Goal: Task Accomplishment & Management: Manage account settings

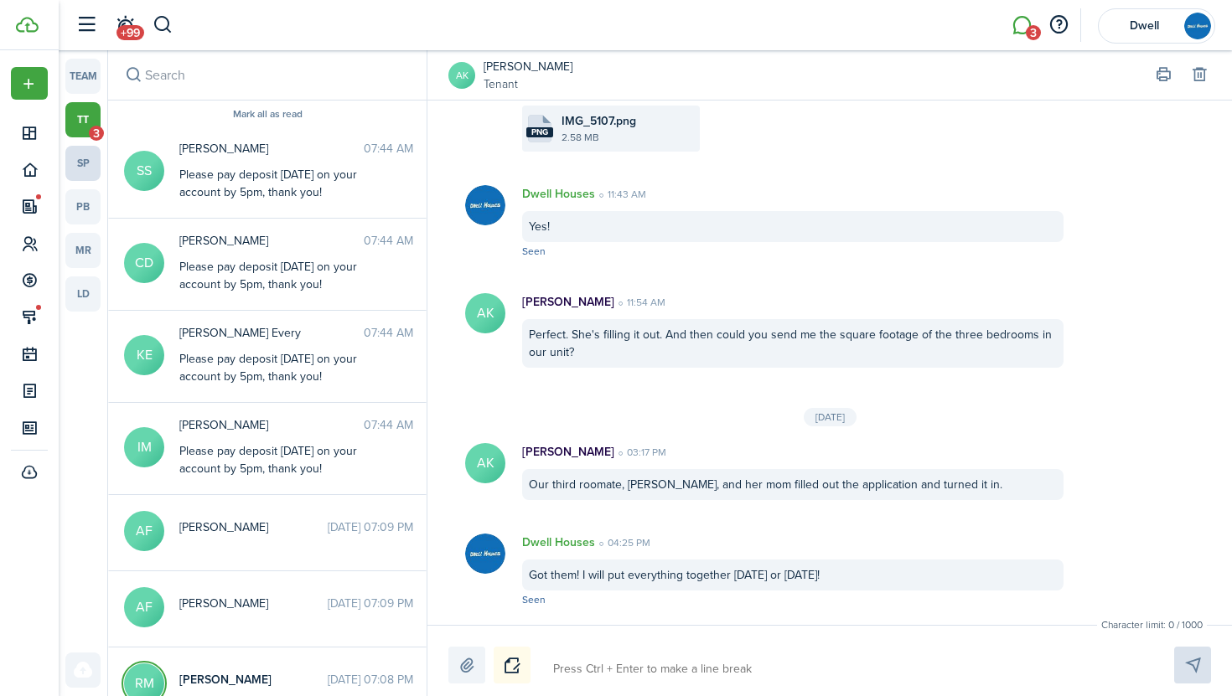
click at [85, 175] on link "sp" at bounding box center [82, 163] width 35 height 35
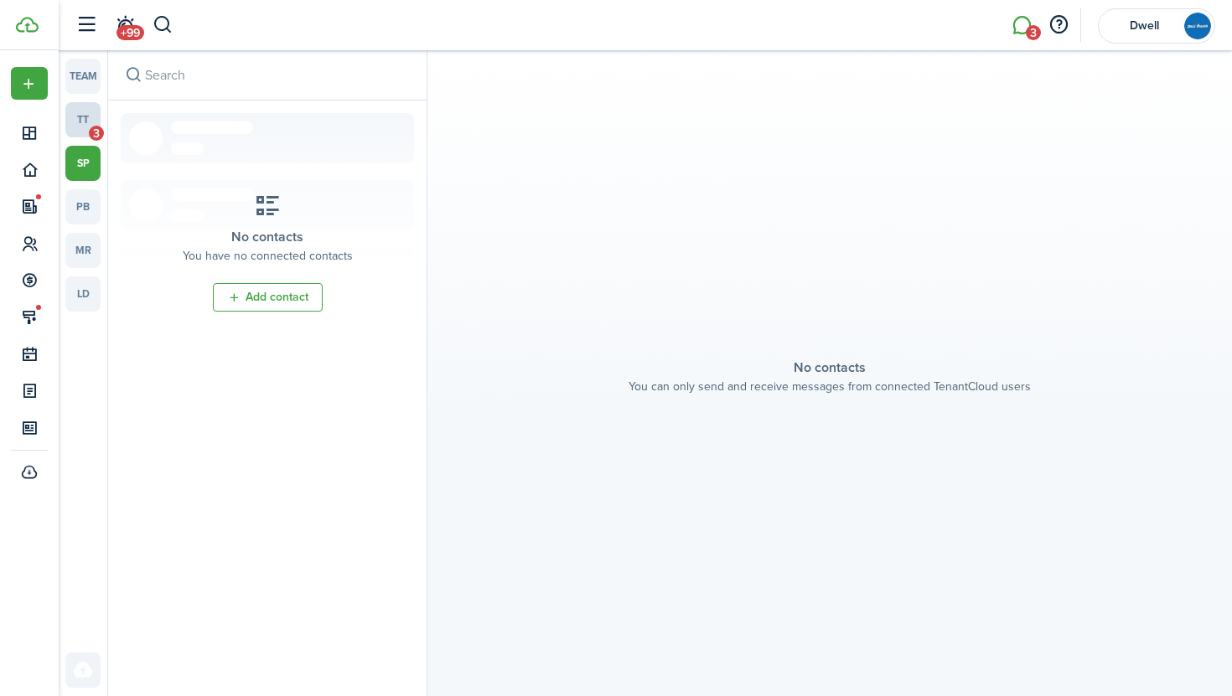
click at [86, 122] on link "tt 3" at bounding box center [82, 119] width 35 height 35
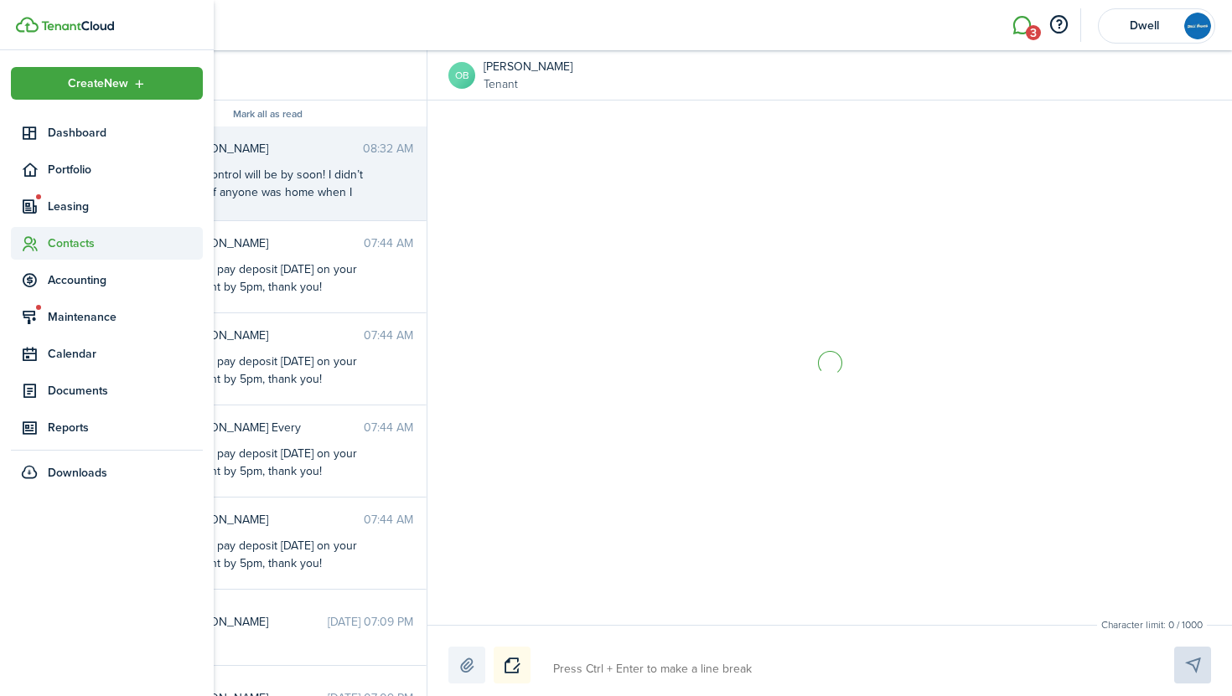
click at [83, 244] on span "Contacts" at bounding box center [125, 244] width 155 height 18
click at [81, 281] on span "Tenants" at bounding box center [125, 283] width 155 height 18
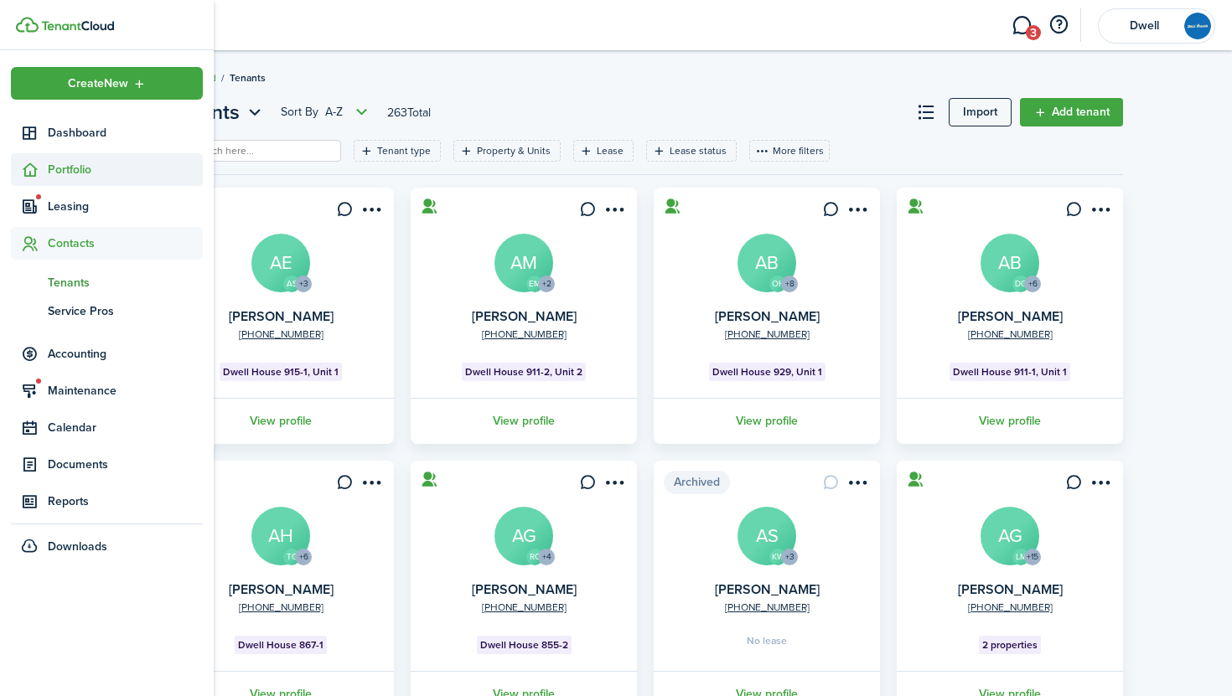
click at [64, 167] on span "Portfolio" at bounding box center [125, 170] width 155 height 18
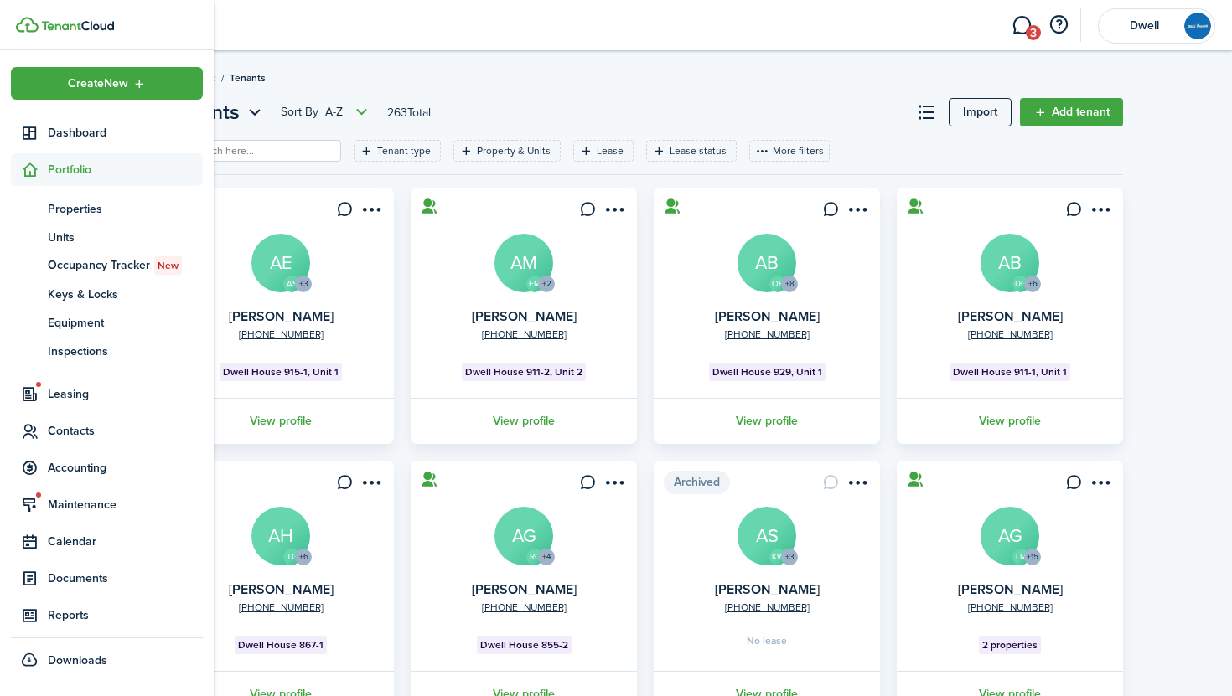
click at [68, 168] on span "Portfolio" at bounding box center [125, 170] width 155 height 18
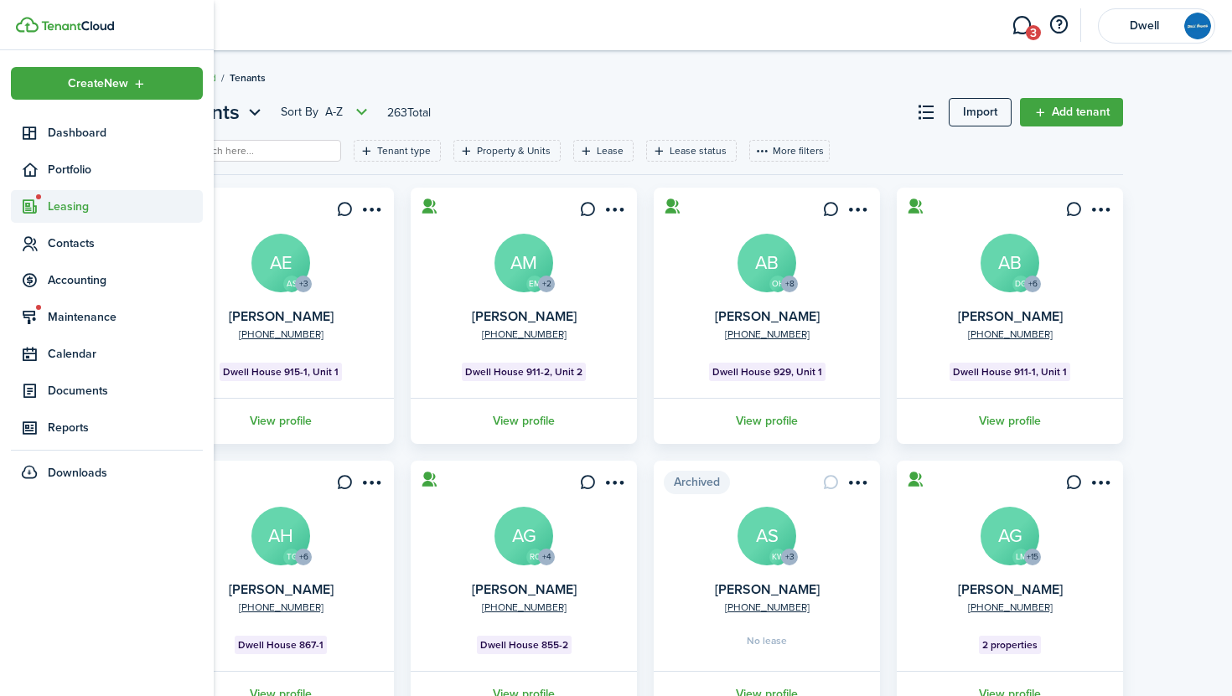
click at [66, 205] on span "Leasing" at bounding box center [125, 207] width 155 height 18
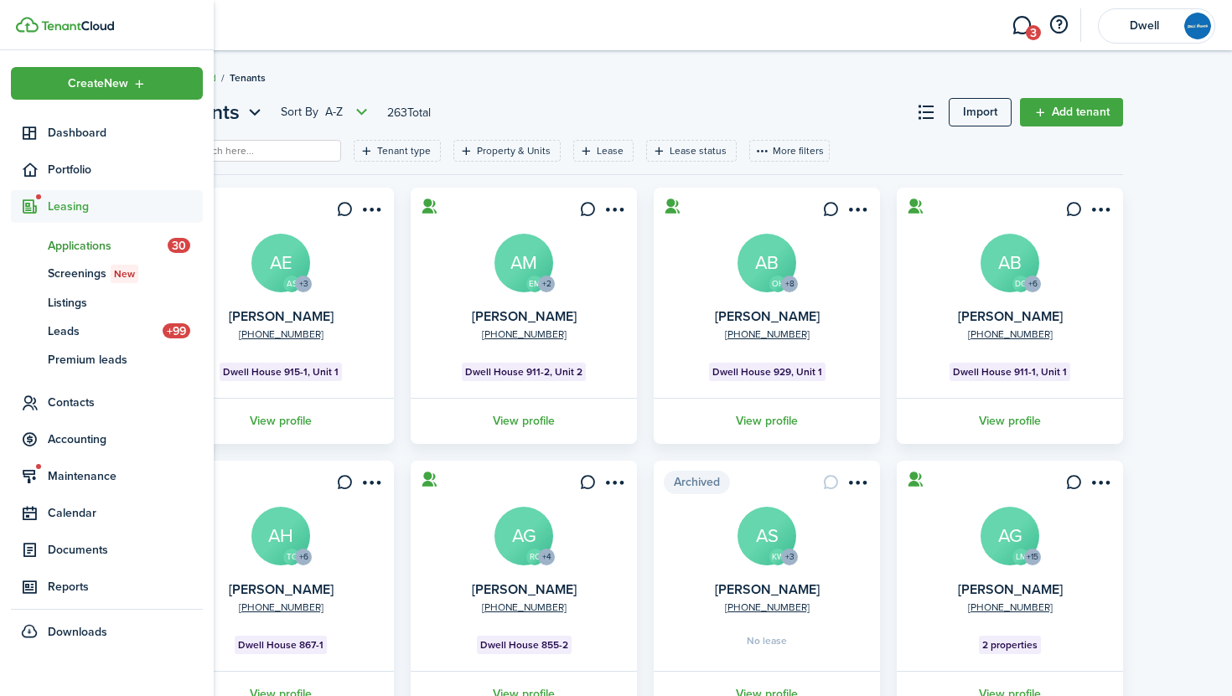
click at [88, 240] on span "Applications" at bounding box center [108, 246] width 120 height 18
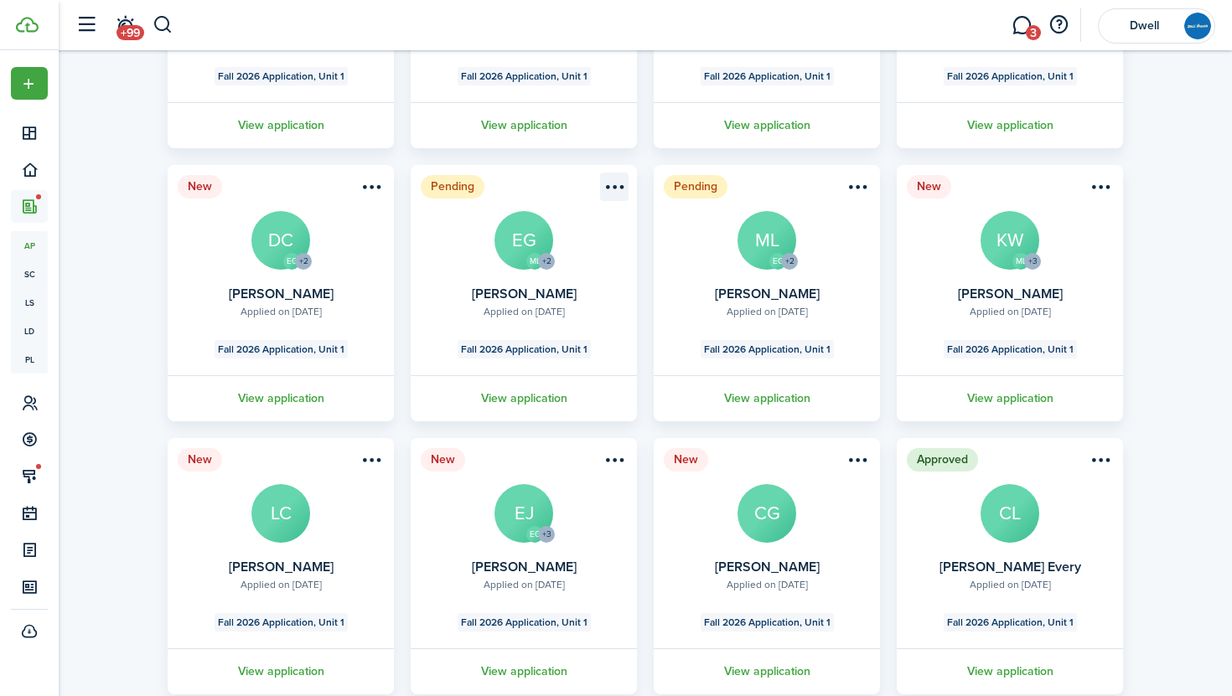
scroll to position [297, 0]
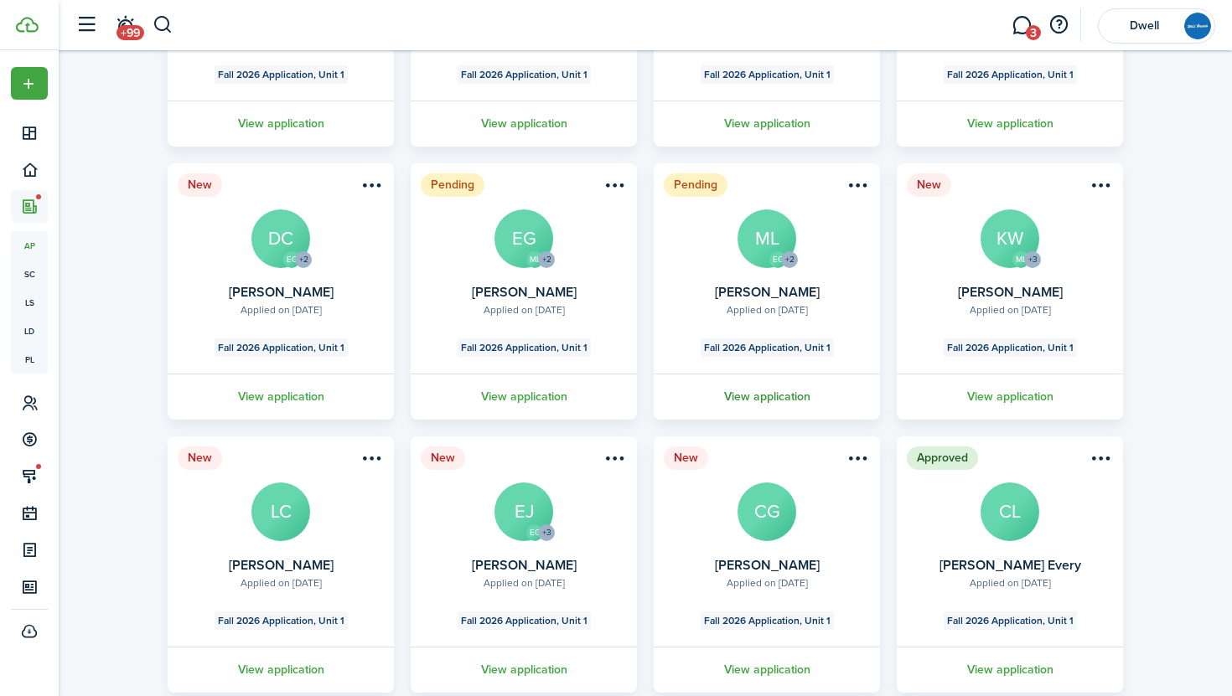
click at [780, 391] on link "View application" at bounding box center [766, 397] width 231 height 46
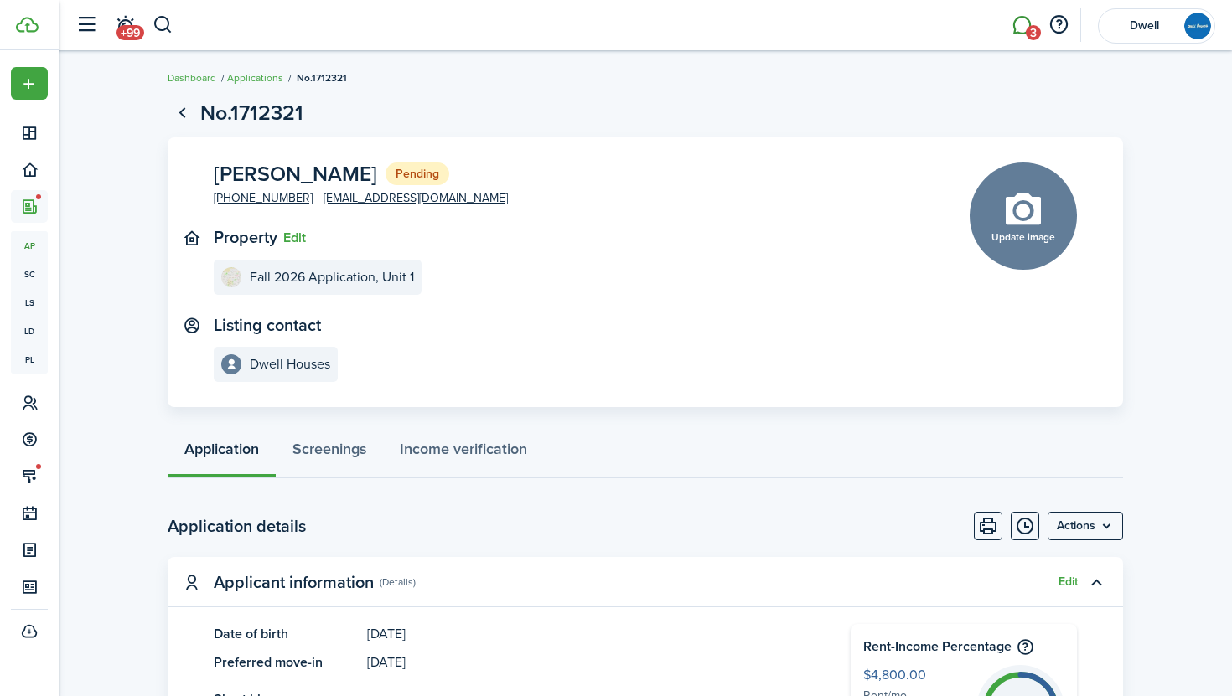
click at [1026, 23] on link "3" at bounding box center [1021, 25] width 32 height 43
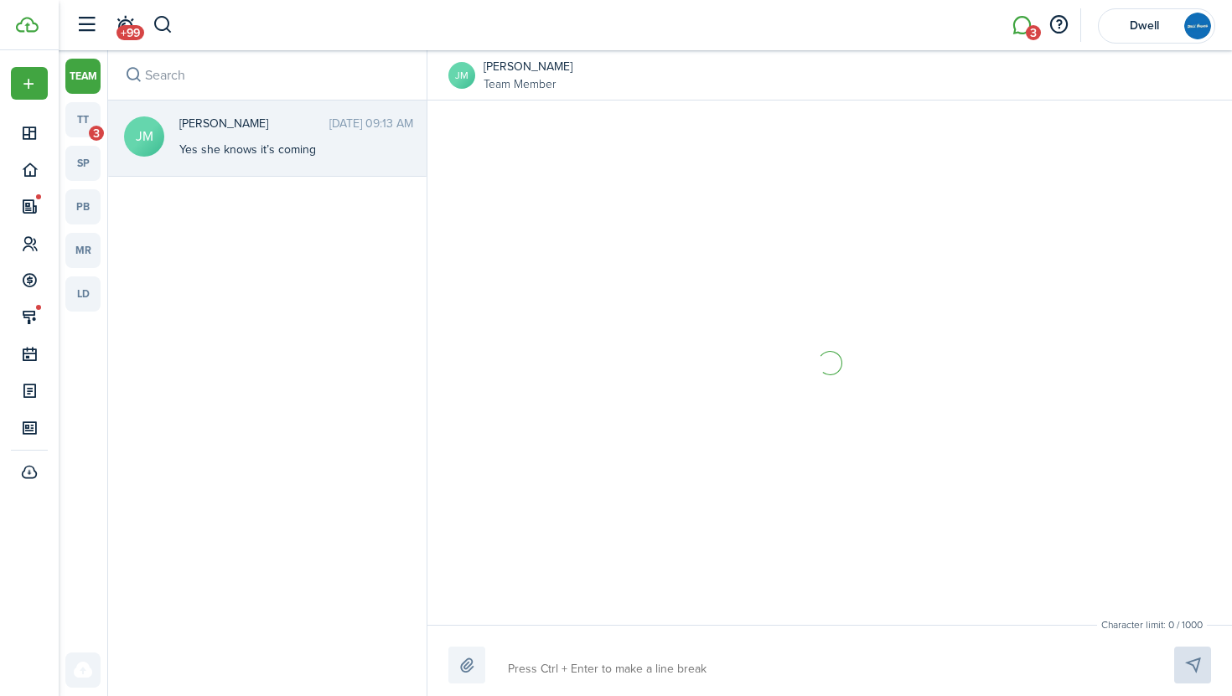
scroll to position [203, 0]
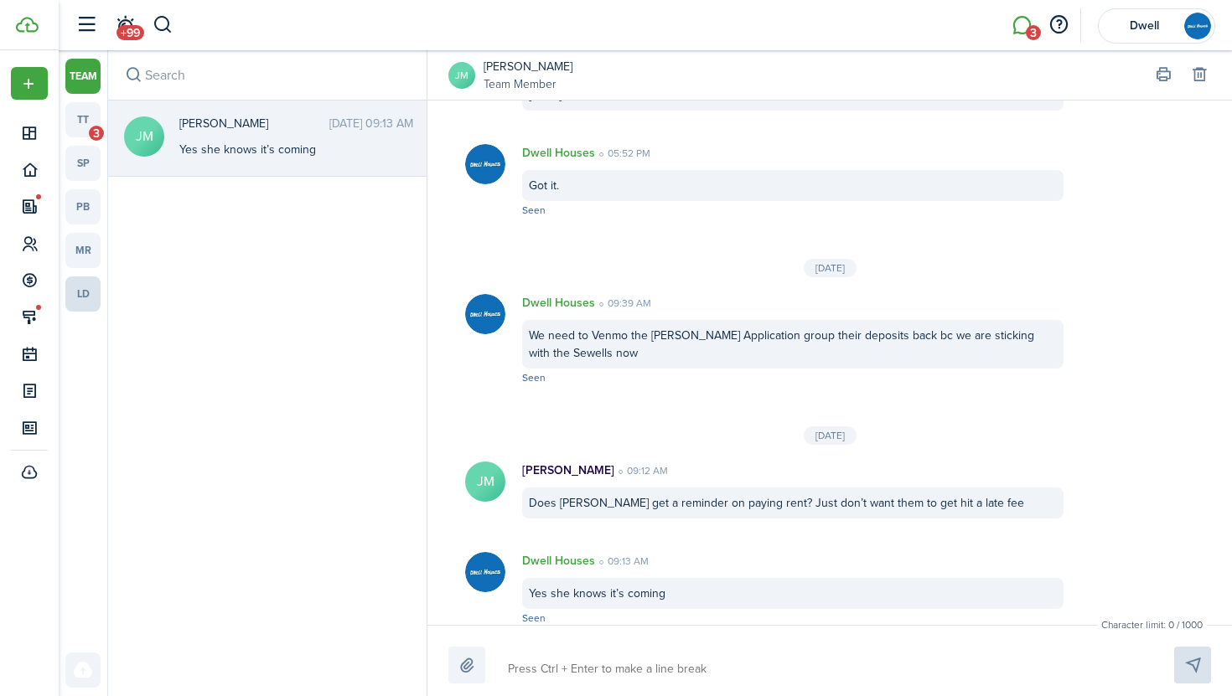
click at [75, 286] on link "ld" at bounding box center [82, 294] width 35 height 35
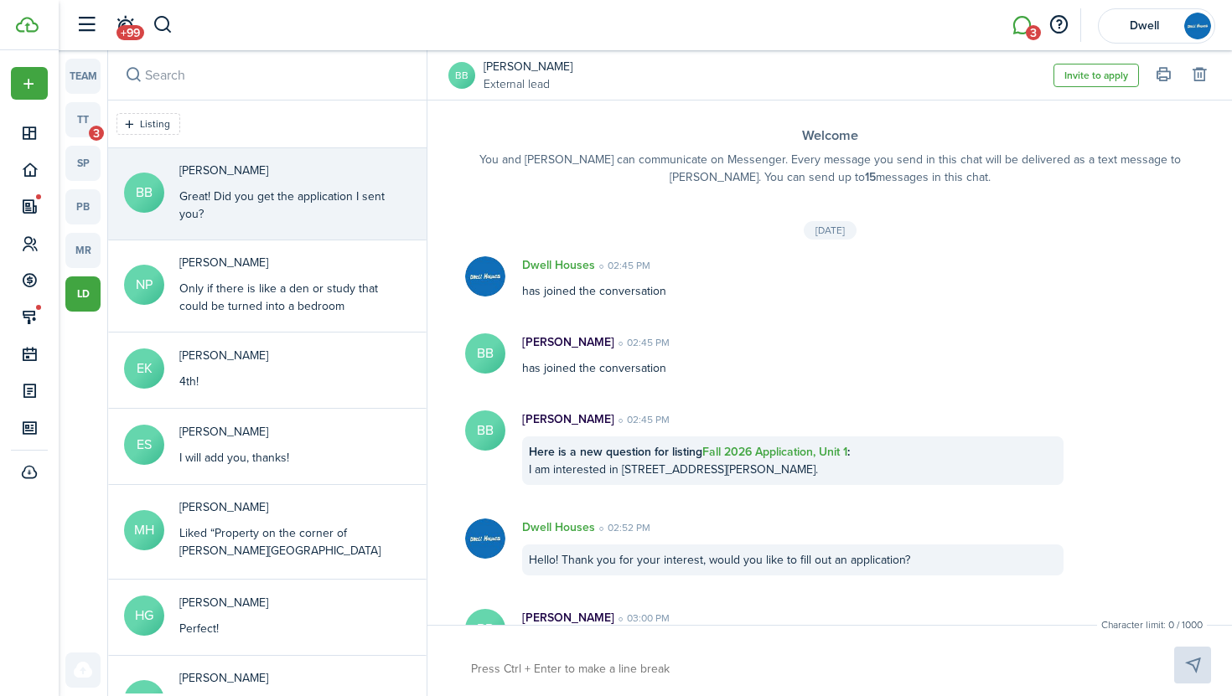
scroll to position [370, 0]
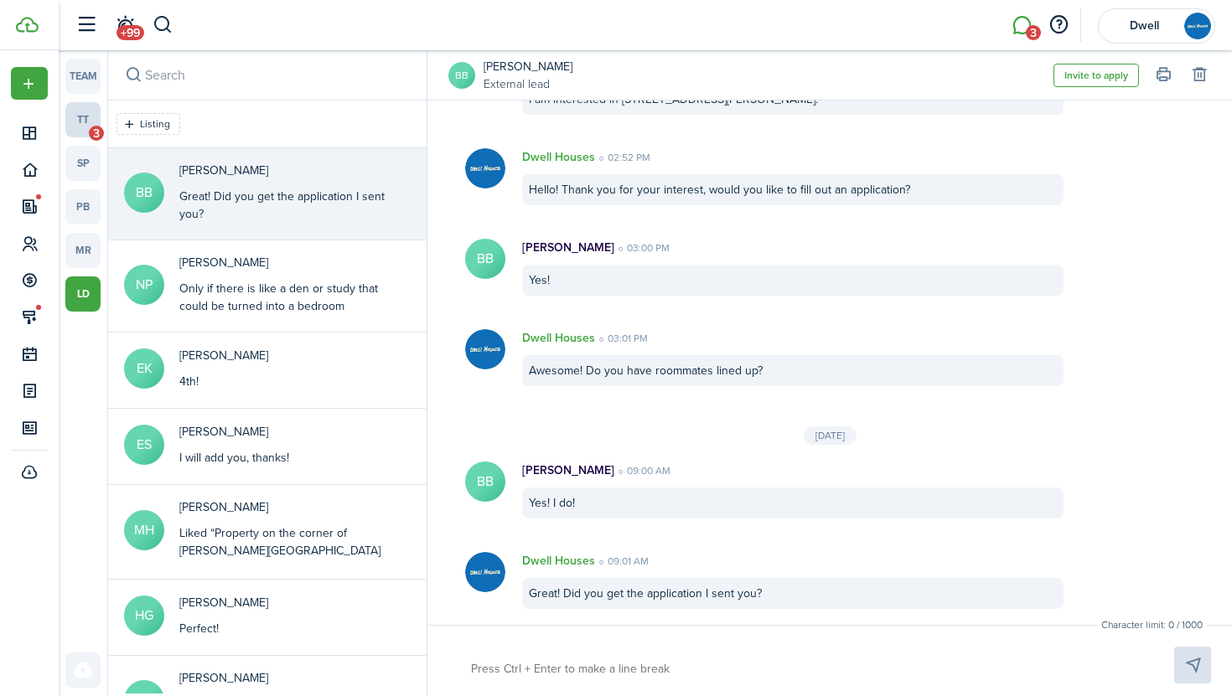
click at [90, 116] on link "tt 3" at bounding box center [82, 119] width 35 height 35
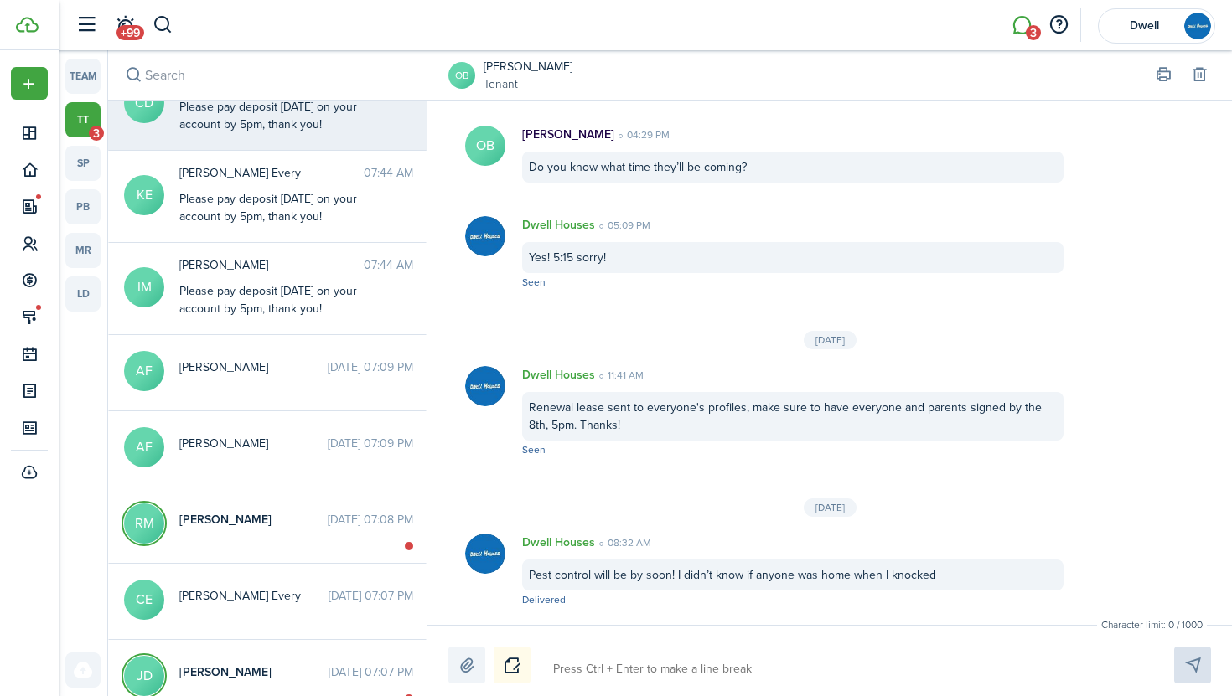
scroll to position [264, 0]
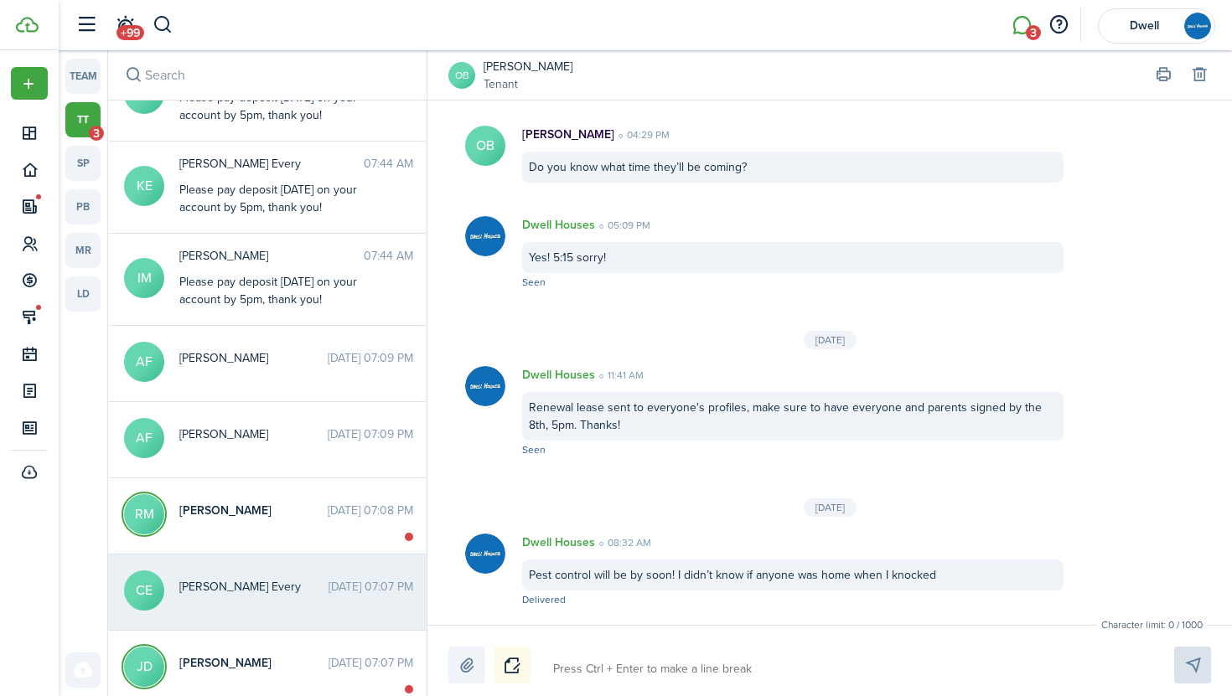
click at [312, 562] on messenger-thread-item "[PERSON_NAME] Every [DATE] 07:07 PM" at bounding box center [267, 593] width 318 height 76
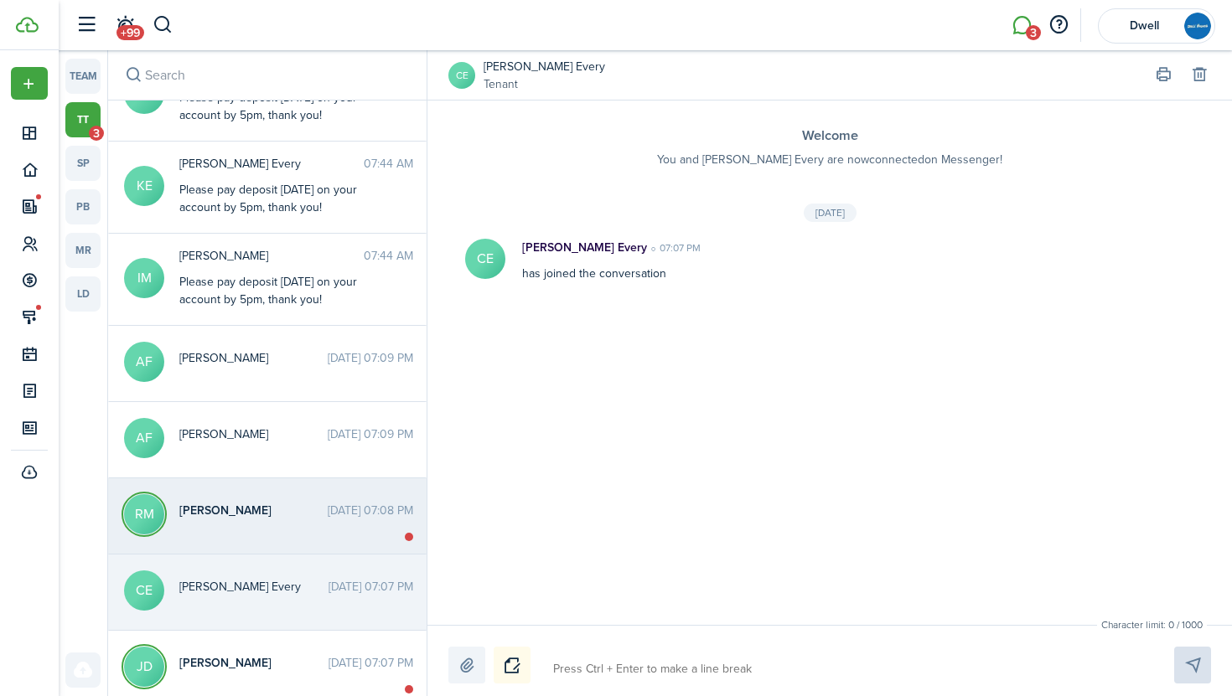
click at [313, 530] on messenger-thread-item "[PERSON_NAME] [PERSON_NAME] [DATE] 07:08 PM" at bounding box center [267, 516] width 318 height 76
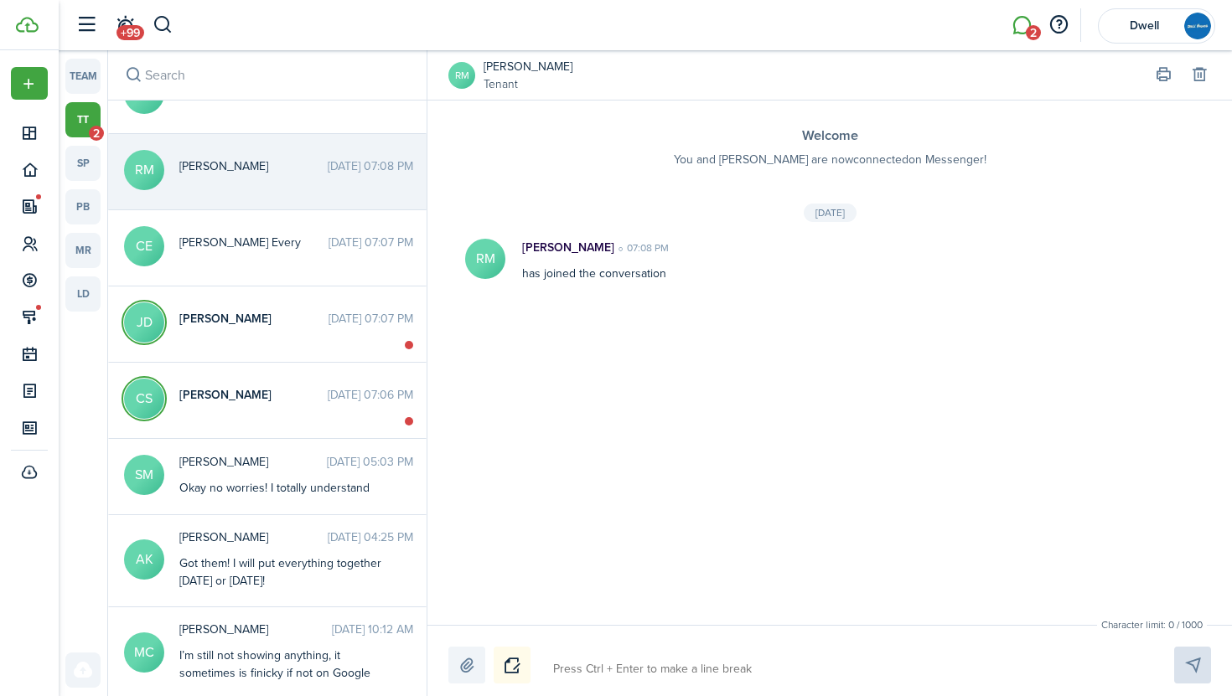
scroll to position [633, 0]
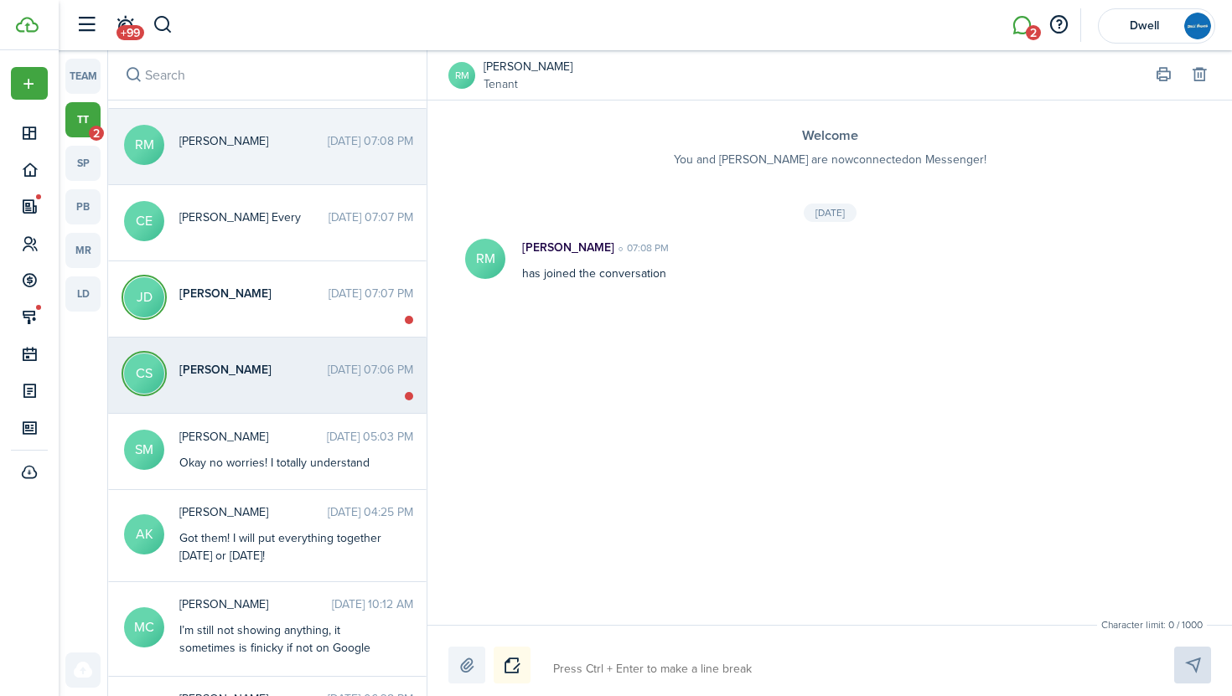
click at [292, 359] on messenger-thread-item "CS [PERSON_NAME] [DATE] 07:06 PM" at bounding box center [267, 376] width 318 height 76
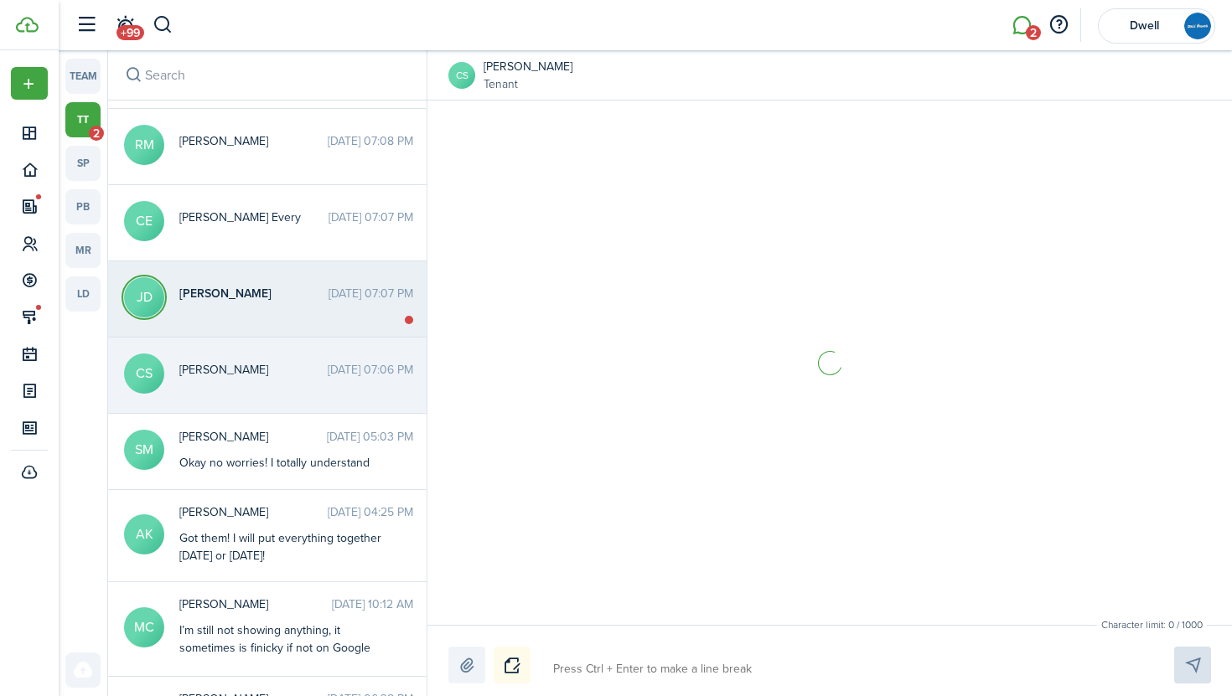
click at [279, 291] on span "[PERSON_NAME]" at bounding box center [253, 294] width 149 height 18
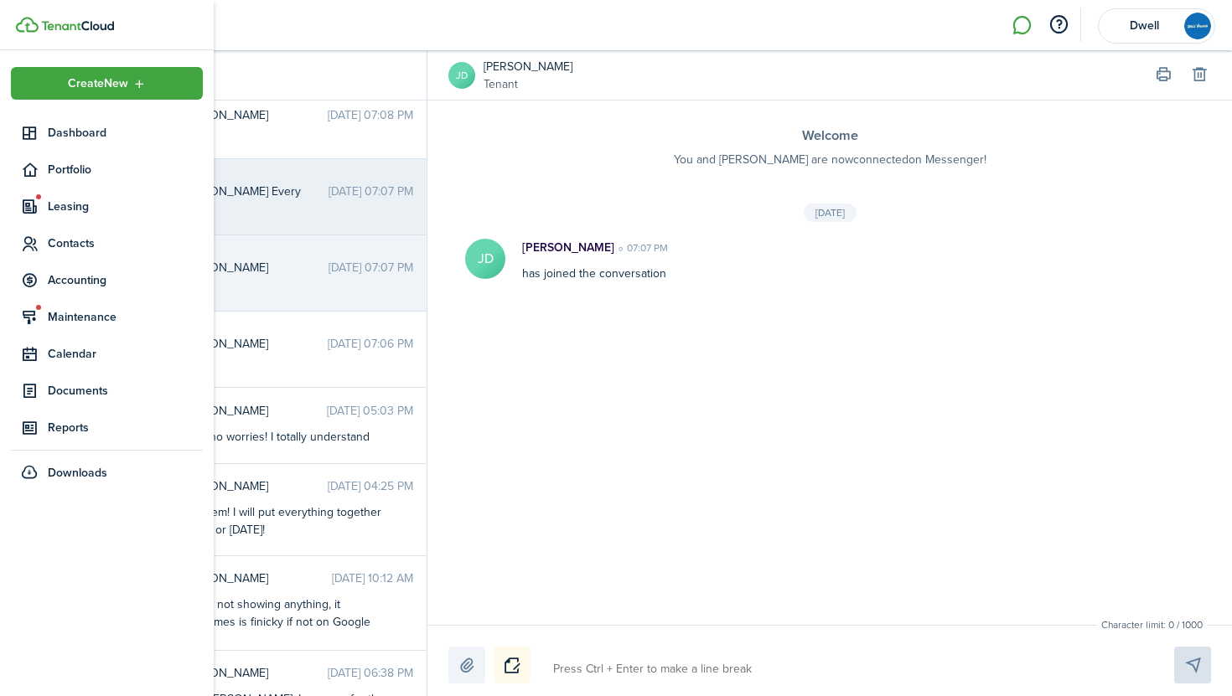
scroll to position [607, 0]
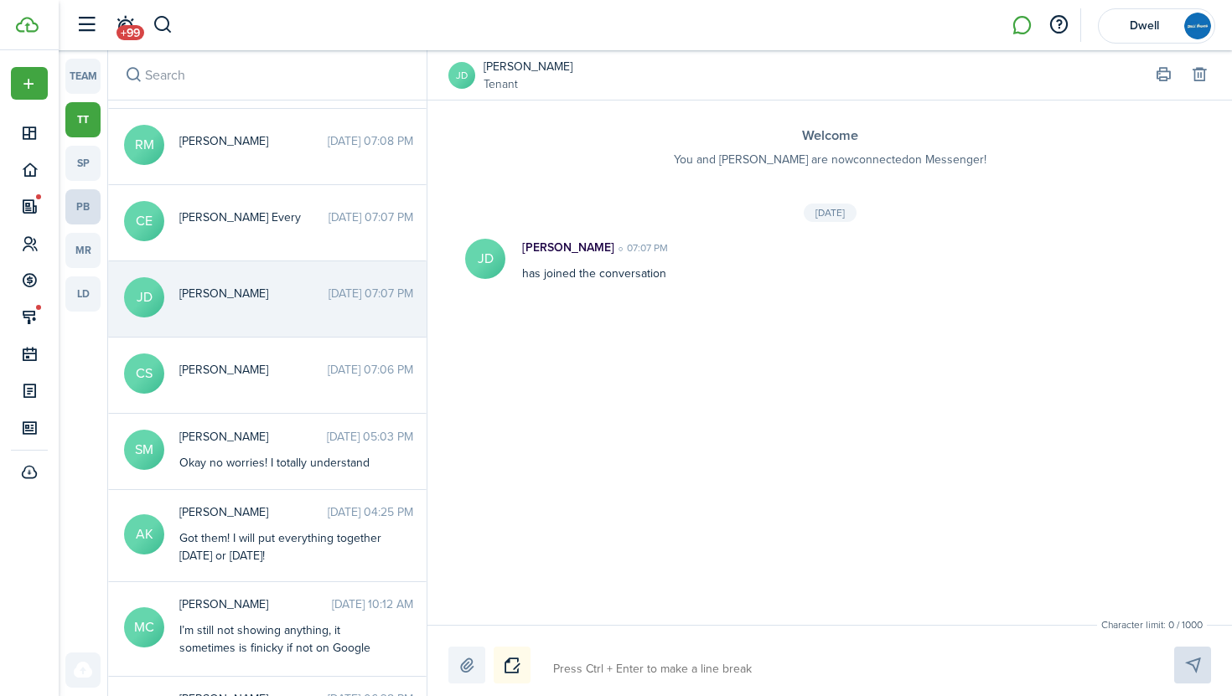
click at [77, 208] on link "pb" at bounding box center [82, 206] width 35 height 35
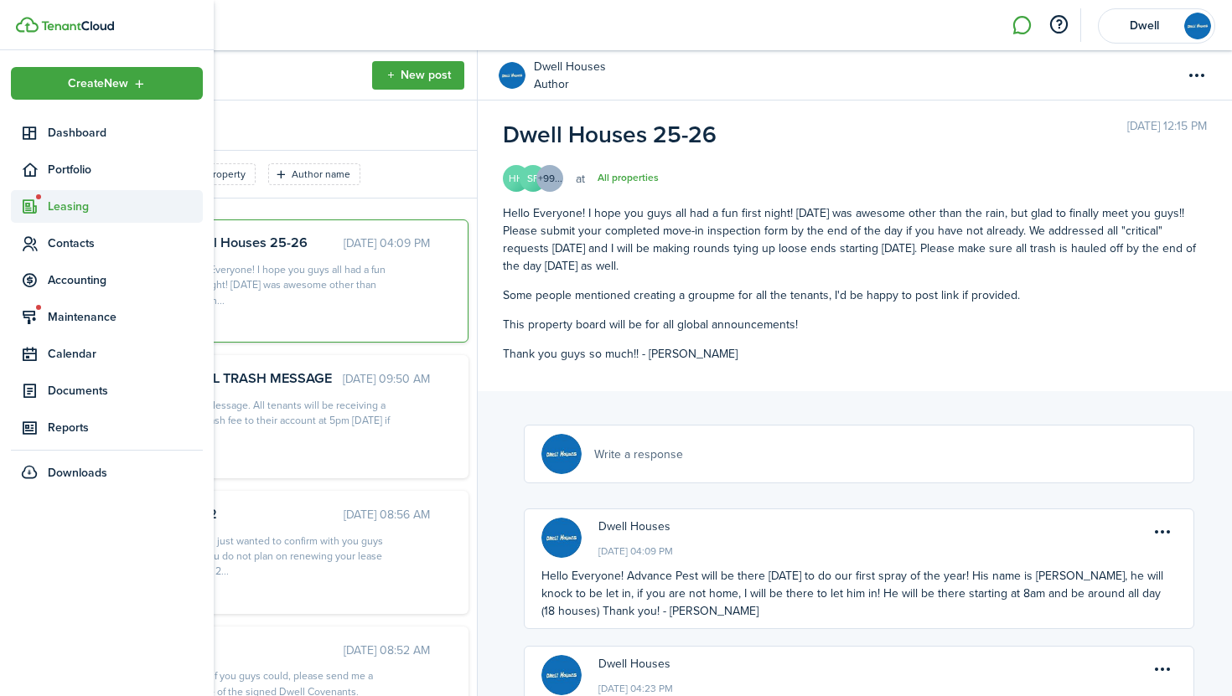
click at [71, 208] on span "Leasing" at bounding box center [125, 207] width 155 height 18
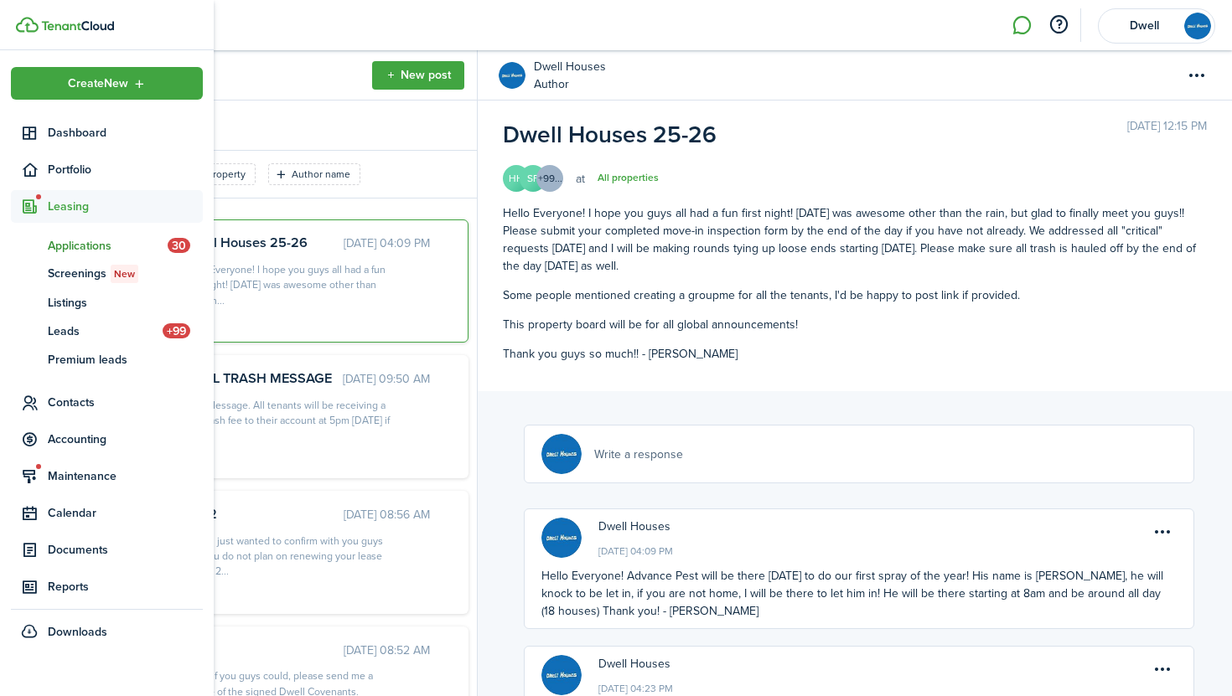
click at [90, 244] on span "Applications" at bounding box center [108, 246] width 120 height 18
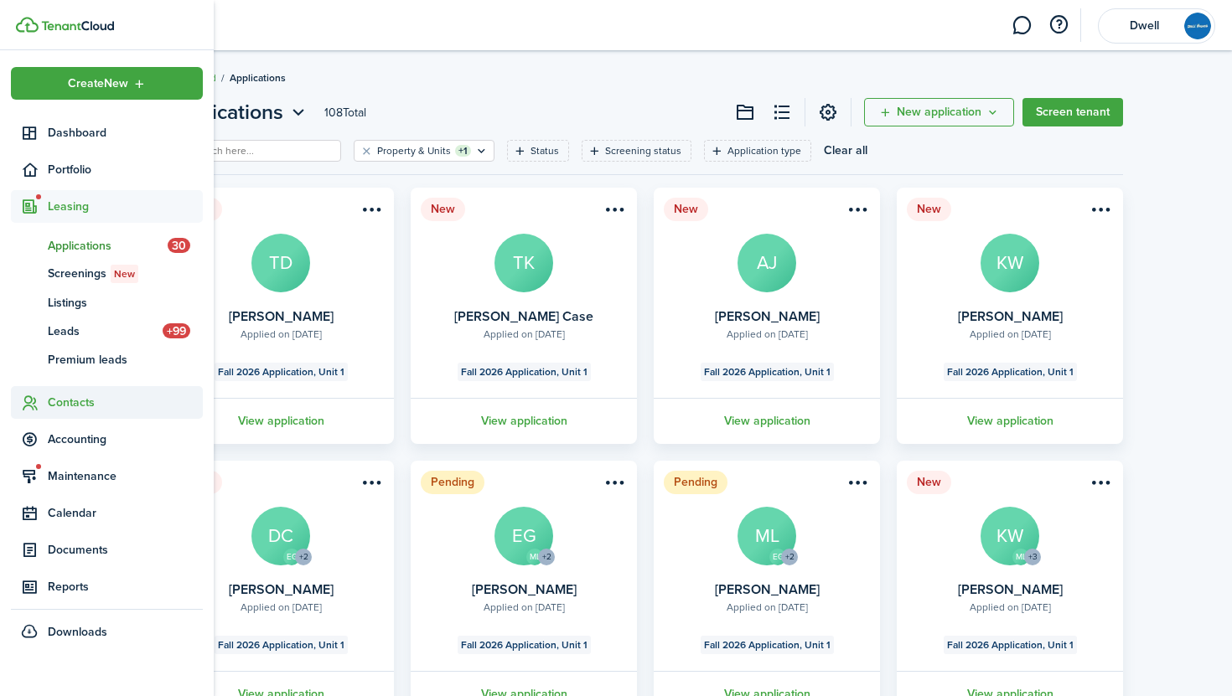
click at [70, 395] on span "Contacts" at bounding box center [125, 403] width 155 height 18
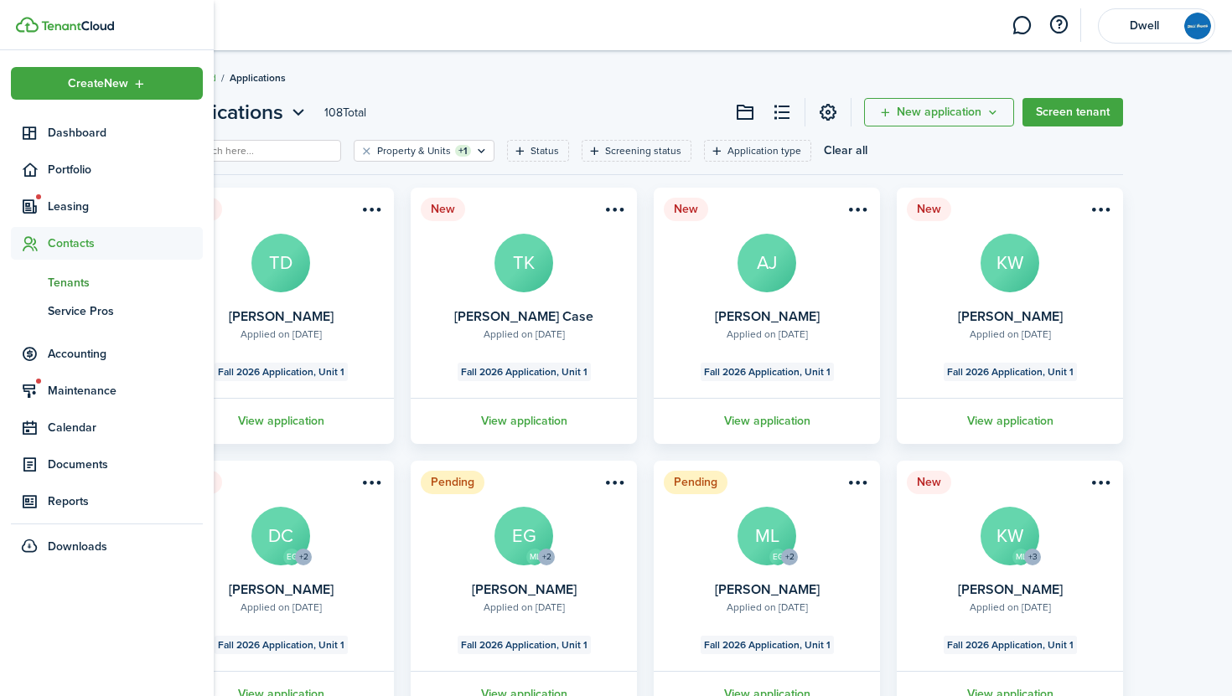
click at [66, 279] on span "Tenants" at bounding box center [125, 283] width 155 height 18
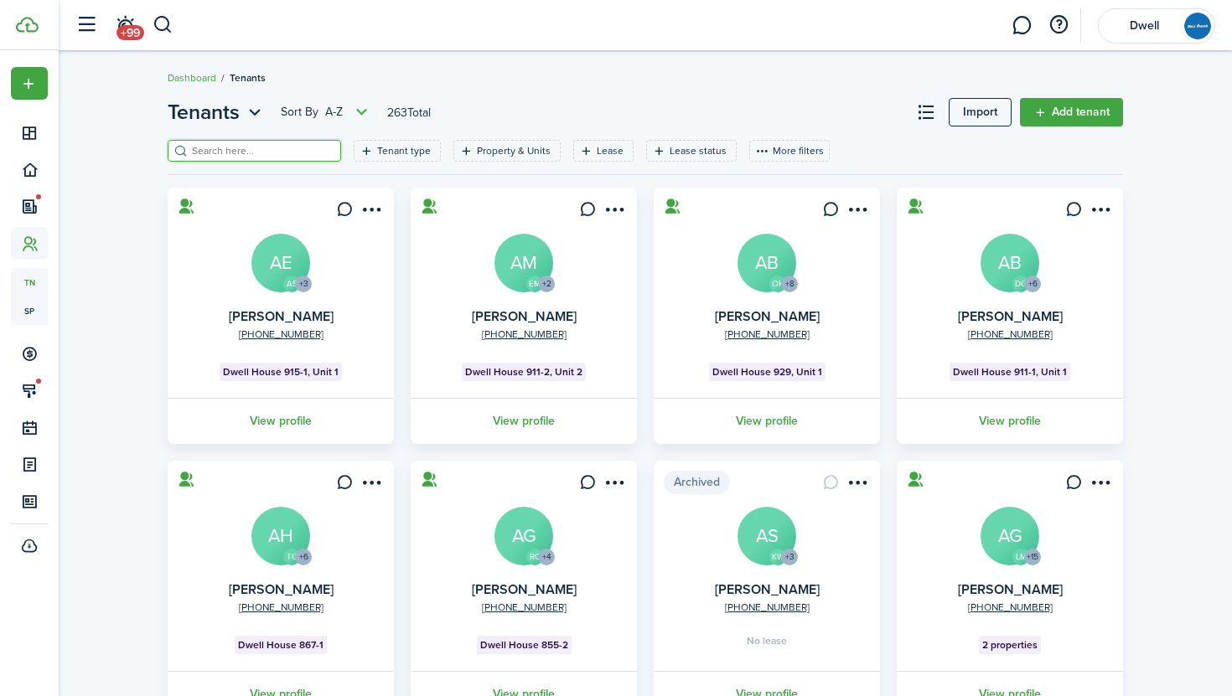
click at [249, 149] on input "search" at bounding box center [261, 151] width 147 height 16
type input "[PERSON_NAME]"
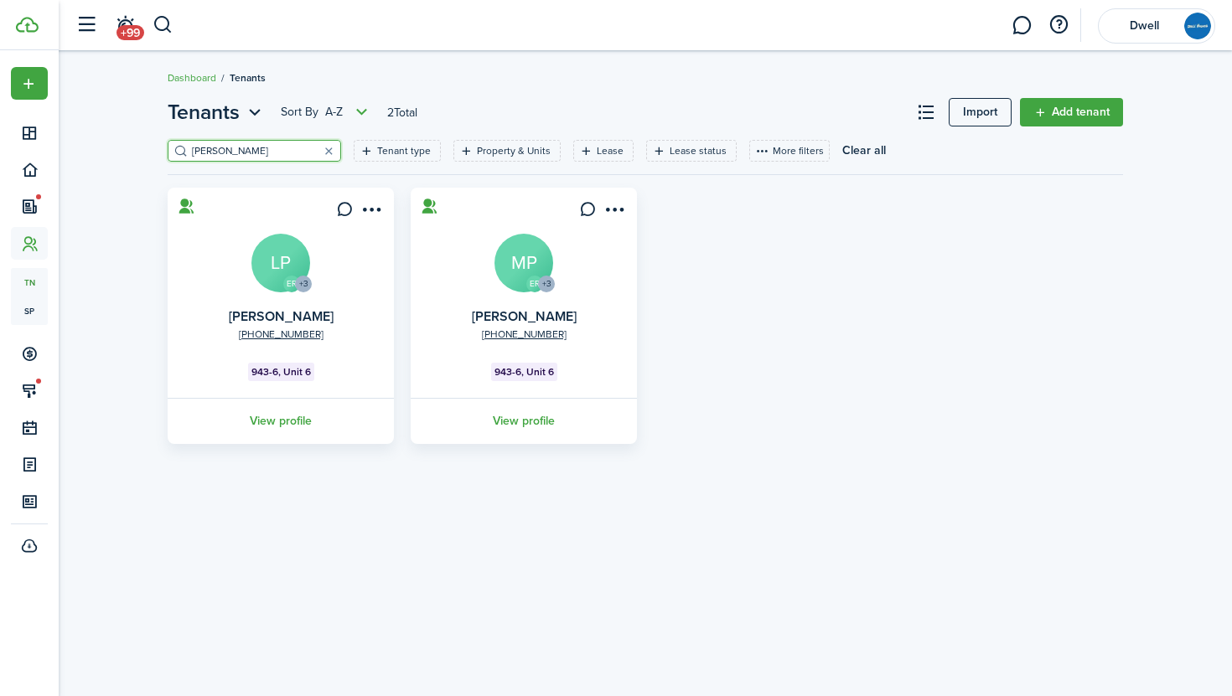
click at [276, 267] on avatar-text "LP" at bounding box center [280, 263] width 59 height 59
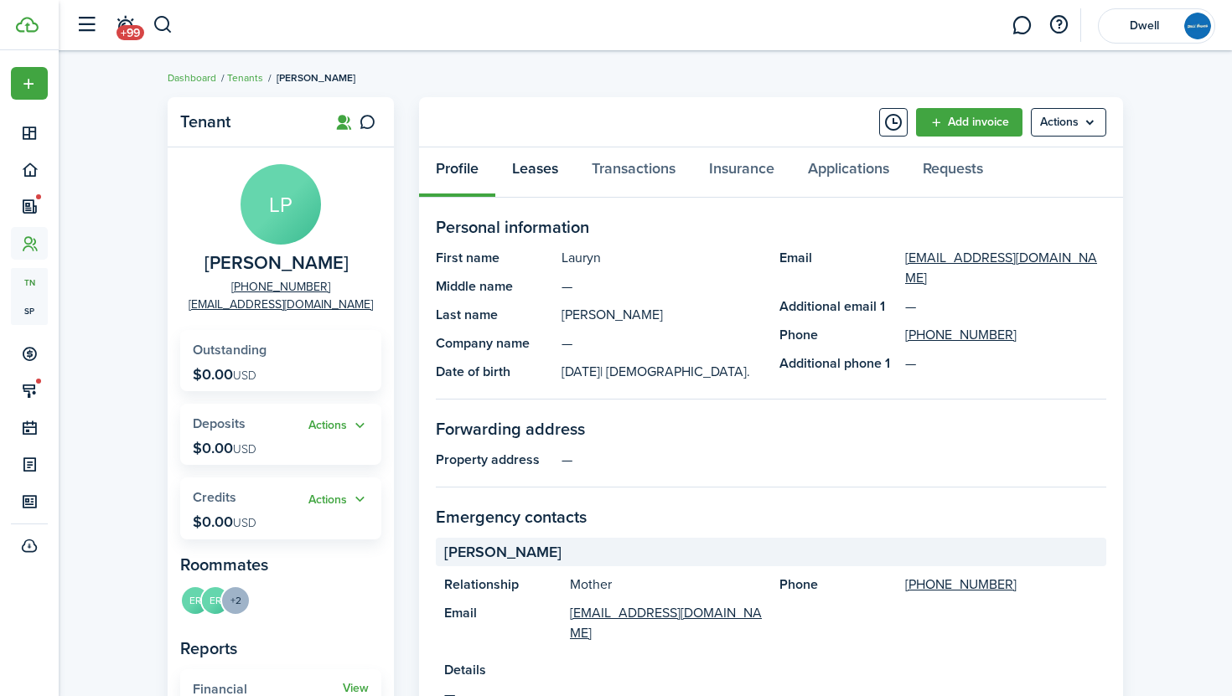
click at [535, 175] on link "Leases" at bounding box center [535, 172] width 80 height 50
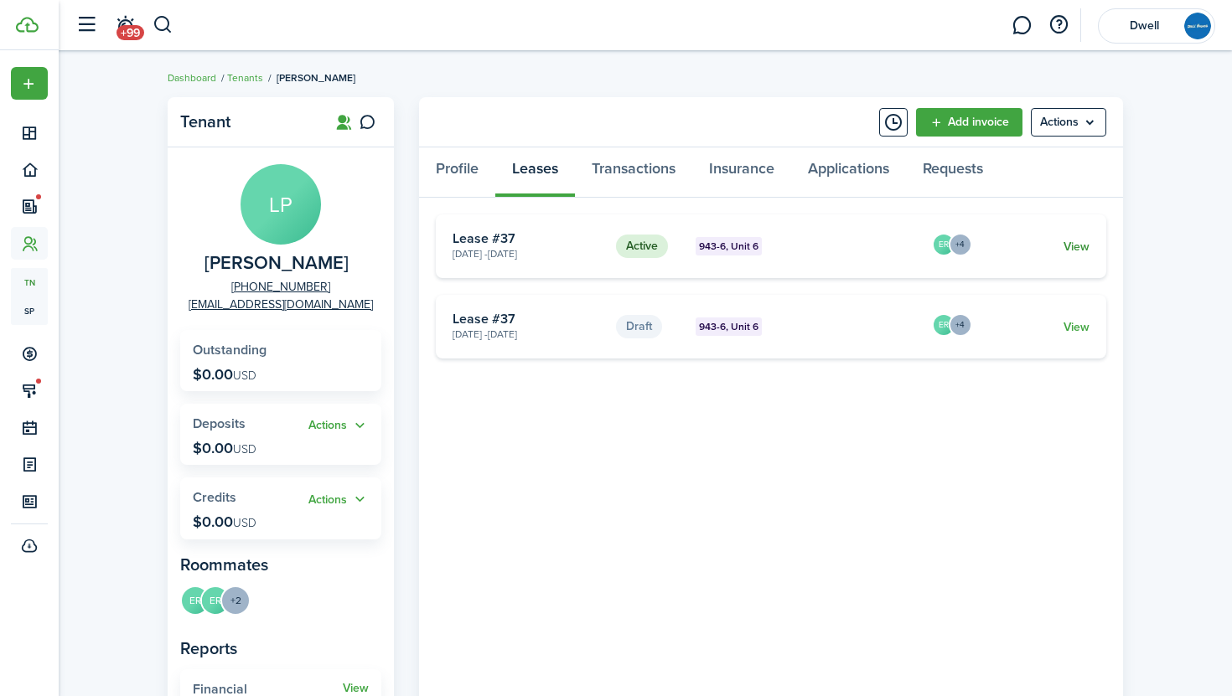
click at [1077, 245] on link "View" at bounding box center [1076, 247] width 26 height 18
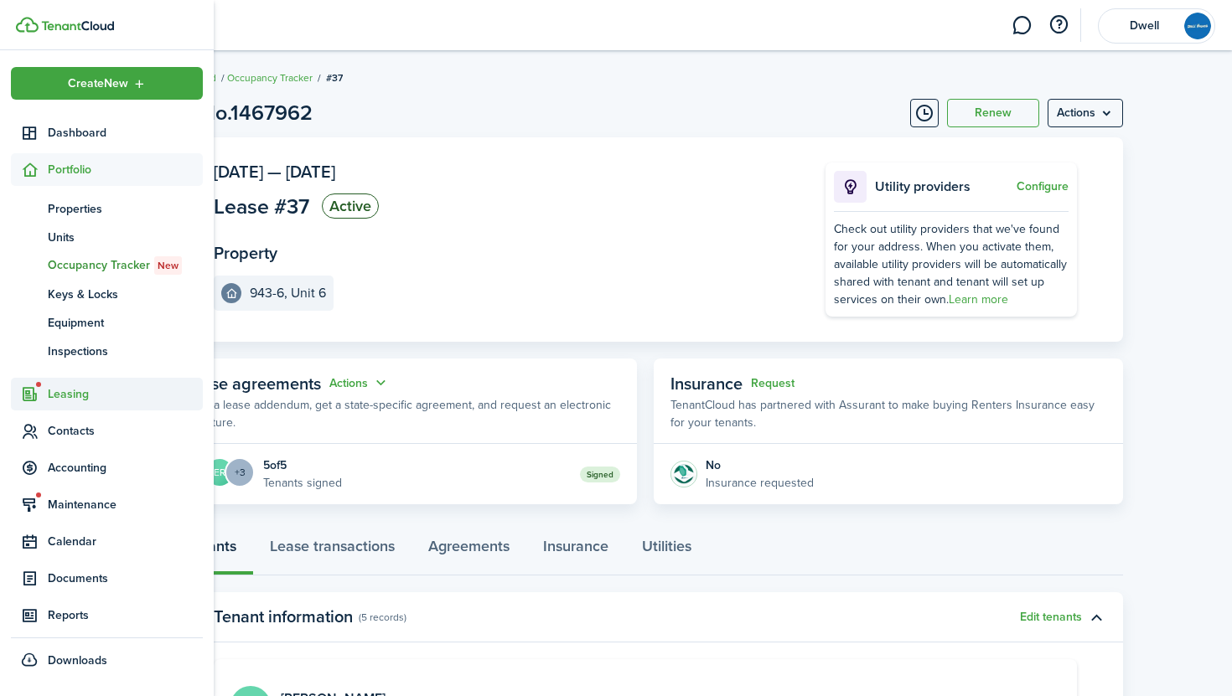
click at [72, 398] on span "Leasing" at bounding box center [125, 394] width 155 height 18
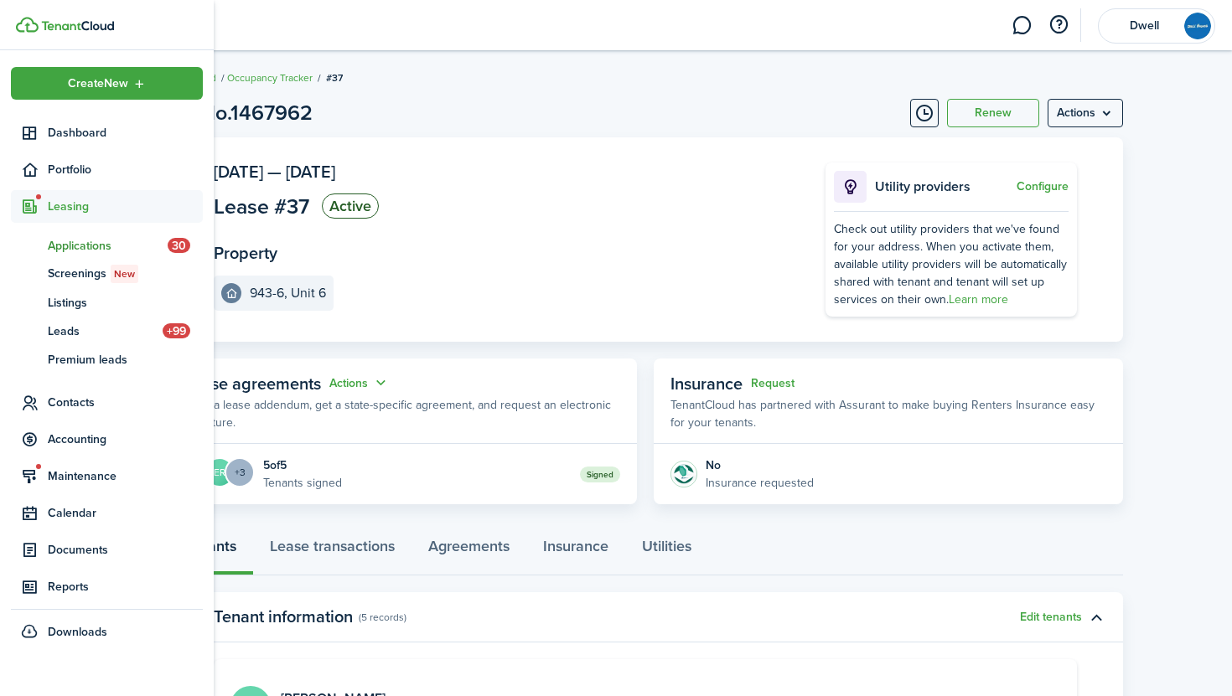
click at [77, 240] on span "Applications" at bounding box center [108, 246] width 120 height 18
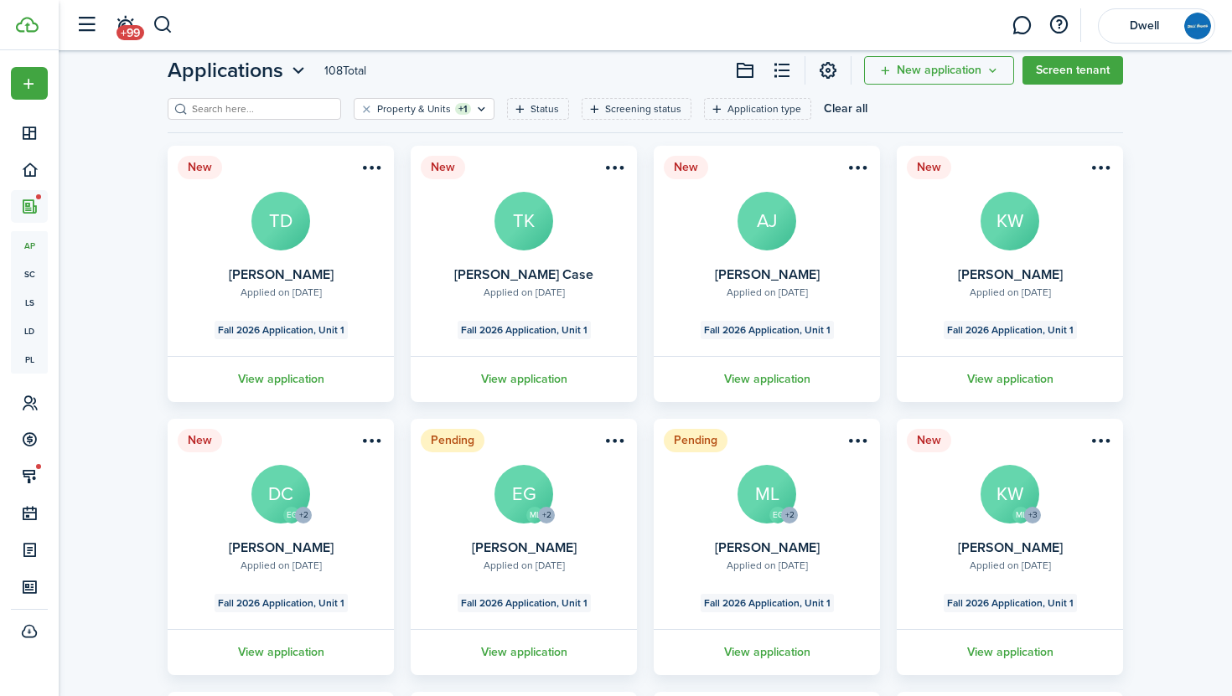
scroll to position [36, 0]
